Goal: Check status: Check status

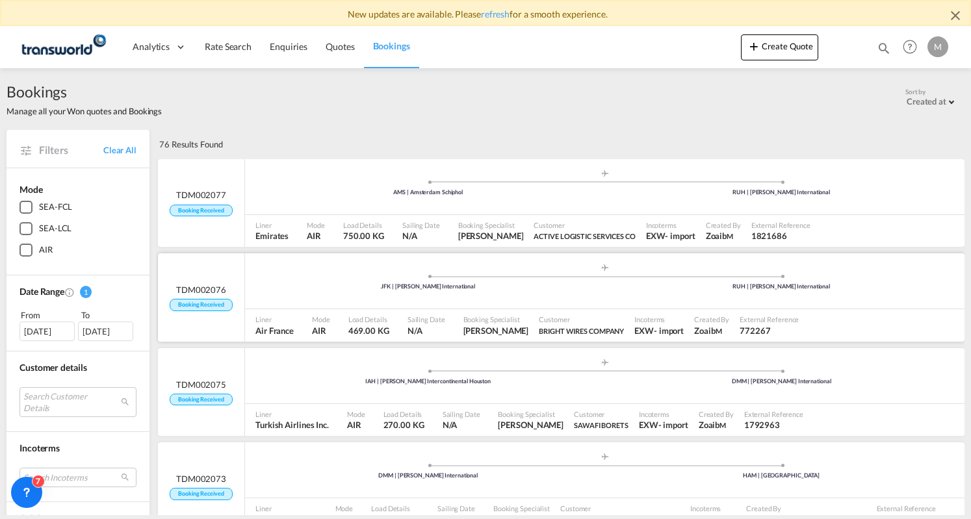
click at [278, 301] on div ".a{fill:#aaa8ad;} .a{fill:#aaa8ad;} JFK | [PERSON_NAME] International RUH | [PE…" at bounding box center [604, 282] width 719 height 39
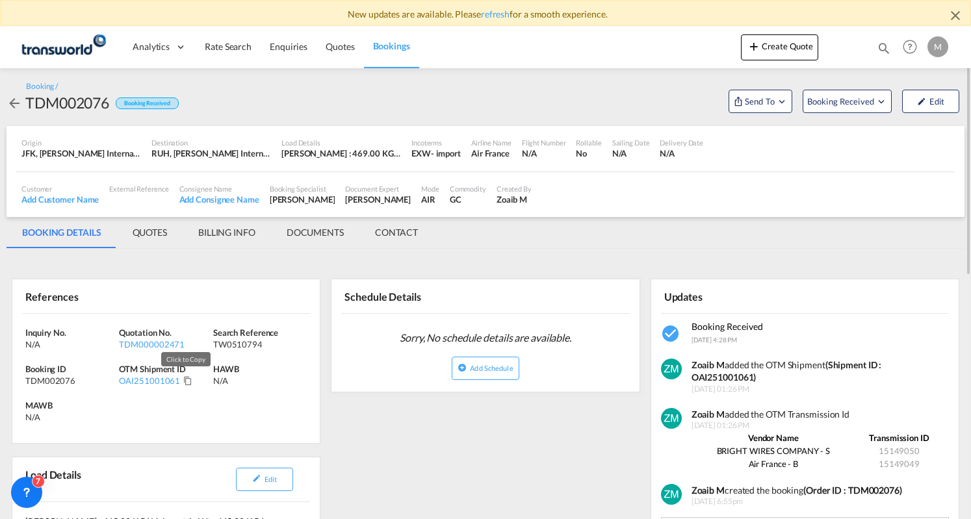
click at [188, 382] on md-icon "Click to Copy" at bounding box center [187, 380] width 9 height 9
click at [222, 227] on md-tab-item "BILLING INFO" at bounding box center [227, 232] width 88 height 31
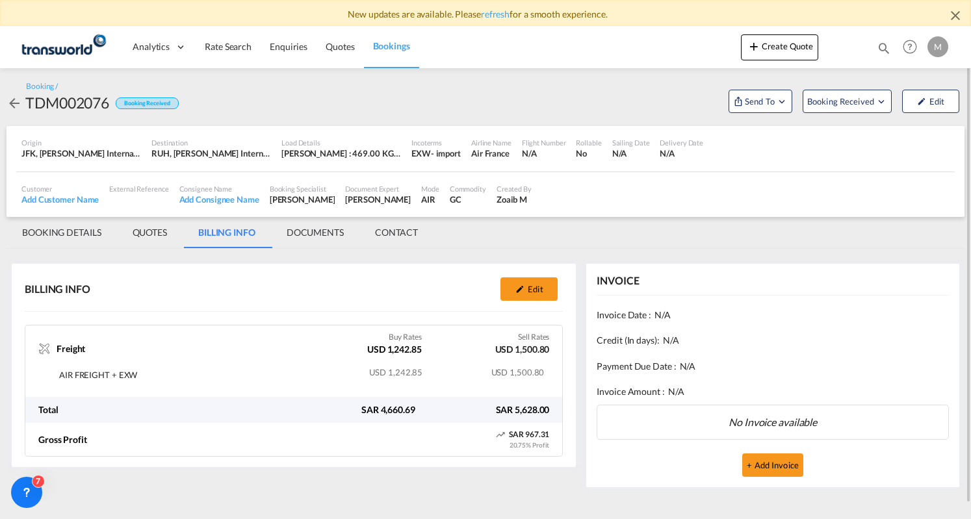
click at [379, 40] on span "Bookings" at bounding box center [391, 45] width 37 height 11
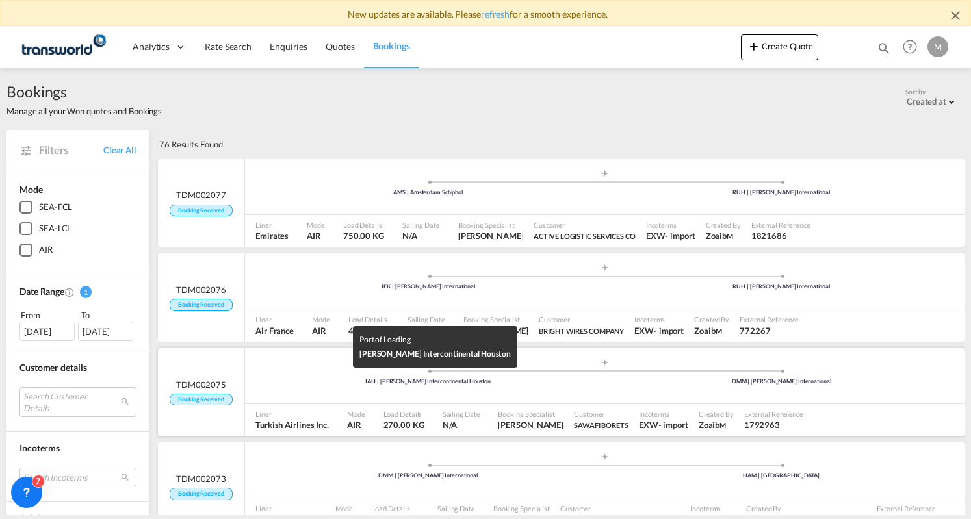
click at [316, 383] on div "IAH | [PERSON_NAME] Intercontinental Houston" at bounding box center [427, 381] width 353 height 8
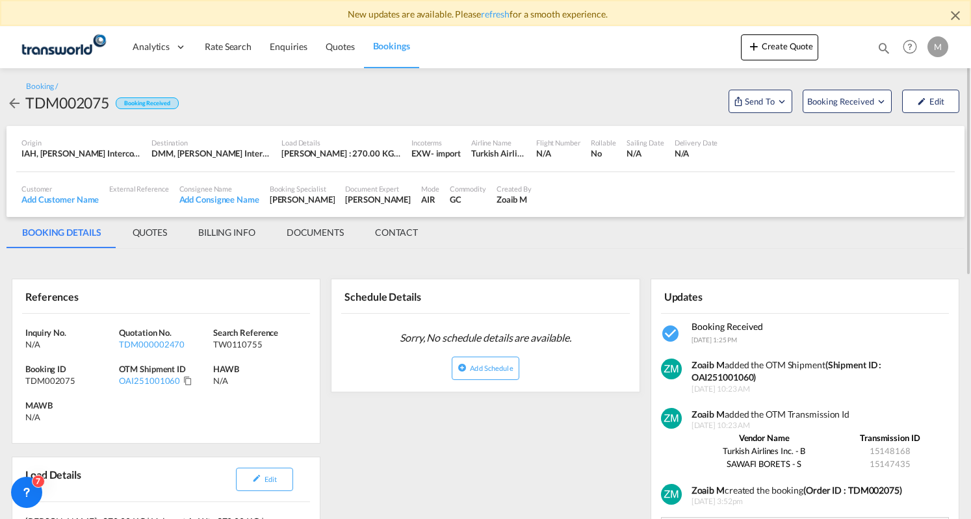
click at [186, 385] on div "OAI251001060" at bounding box center [166, 381] width 94 height 12
click at [183, 379] on md-icon "Click to Copy" at bounding box center [187, 380] width 9 height 9
click at [380, 45] on span "Bookings" at bounding box center [391, 45] width 37 height 11
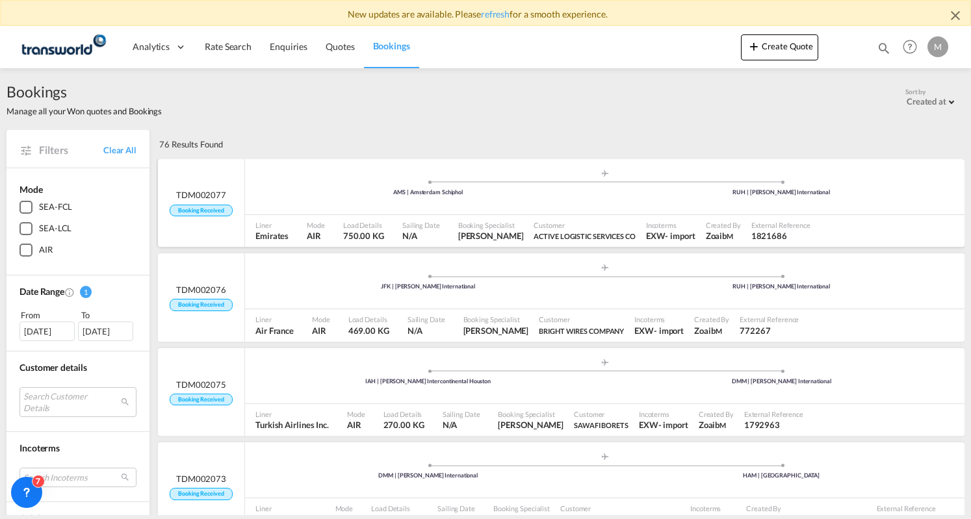
click at [395, 213] on div ".a{fill:#aaa8ad;} .a{fill:#aaa8ad;} AMS | Amsterdam Schiphol RUH | [PERSON_NAME…" at bounding box center [604, 187] width 719 height 56
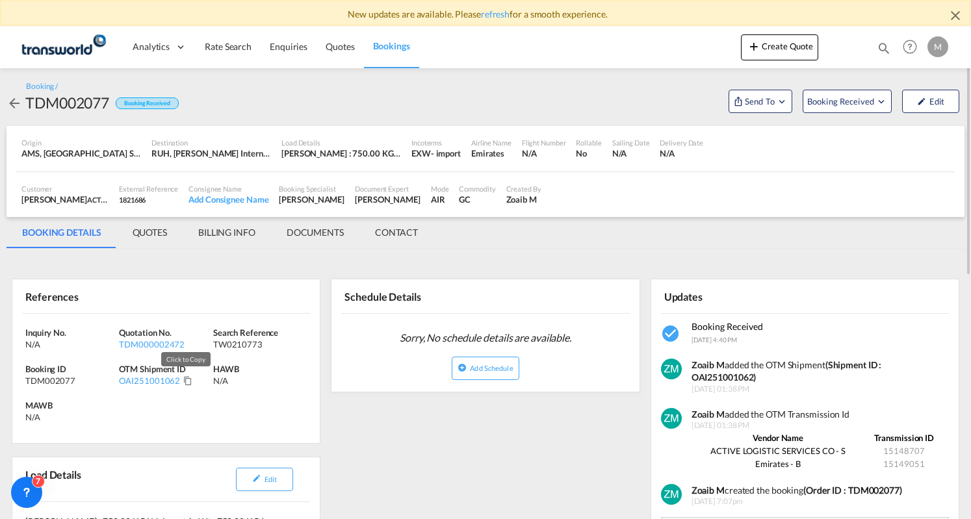
click at [188, 380] on md-icon "Click to Copy" at bounding box center [187, 380] width 9 height 9
click at [242, 238] on md-tab-item "BILLING INFO" at bounding box center [227, 232] width 88 height 31
